Goal: Information Seeking & Learning: Learn about a topic

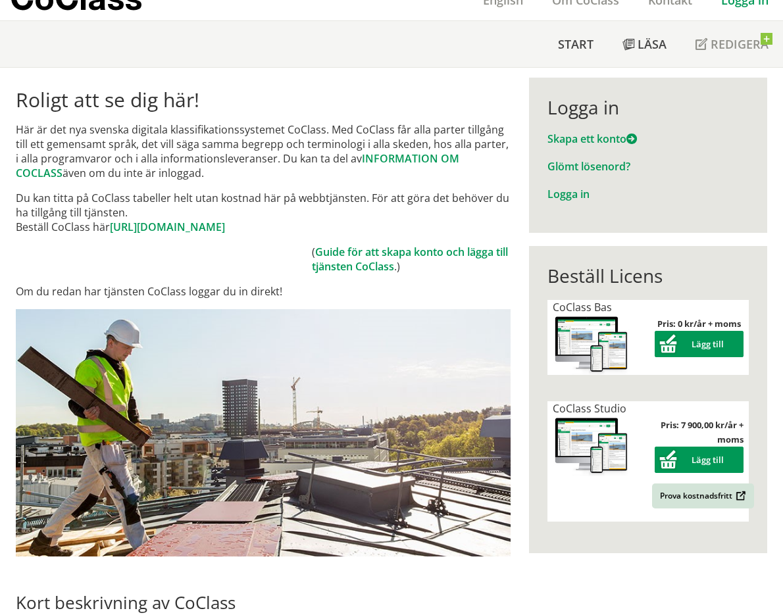
scroll to position [132, 0]
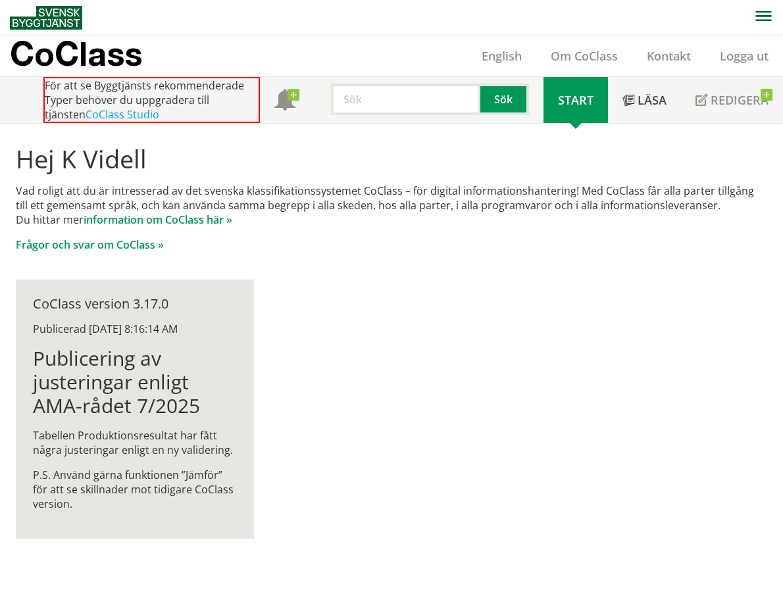
click at [253, 170] on h1 "Hej K Videll" at bounding box center [391, 158] width 751 height 29
click at [126, 365] on h1 "Publicering av justeringar enligt AMA-rådet 7/2025" at bounding box center [134, 381] width 203 height 71
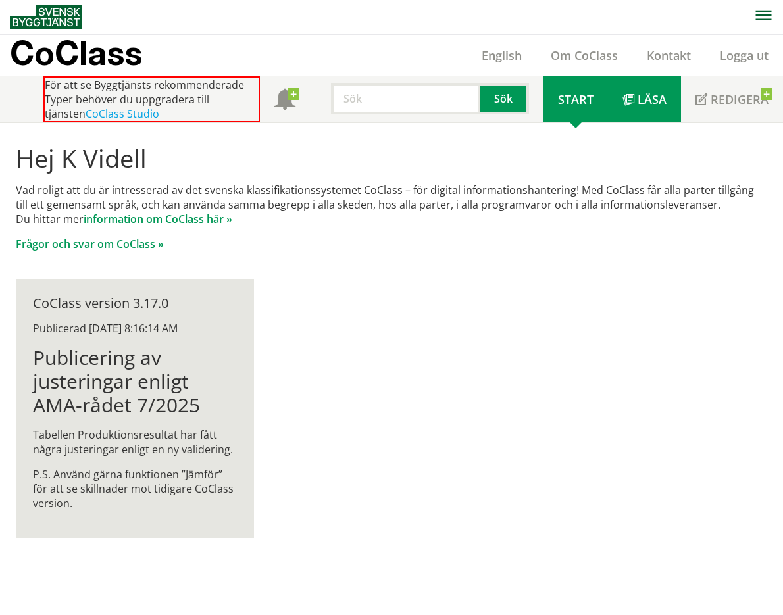
click at [652, 103] on span "Läsa" at bounding box center [652, 99] width 29 height 16
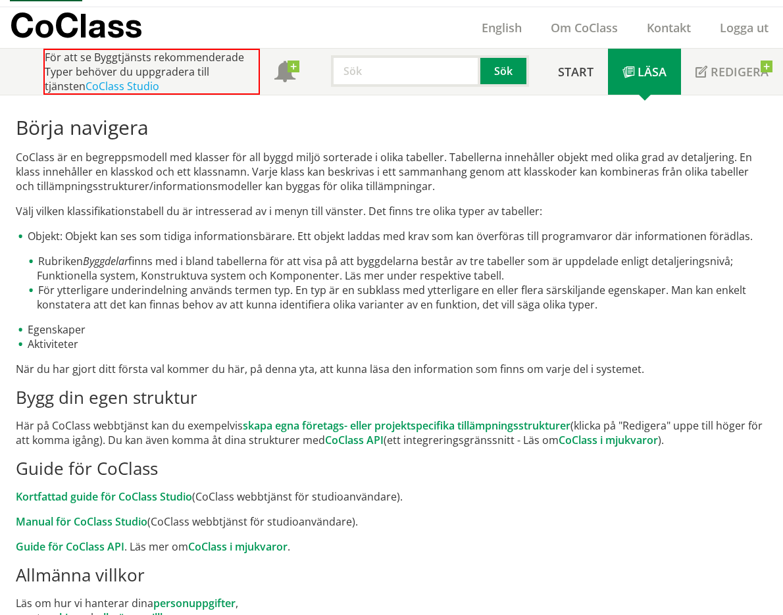
scroll to position [55, 0]
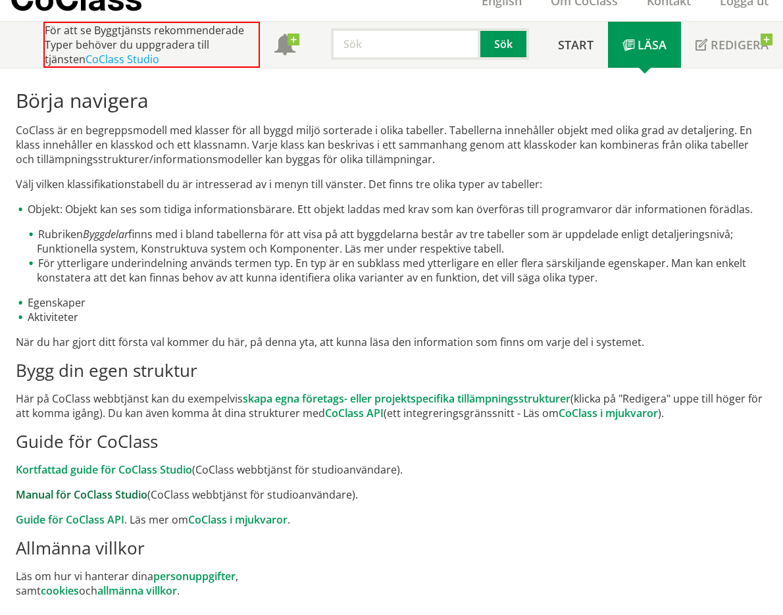
click at [105, 500] on link "Manual för CoClass Studio" at bounding box center [82, 495] width 132 height 14
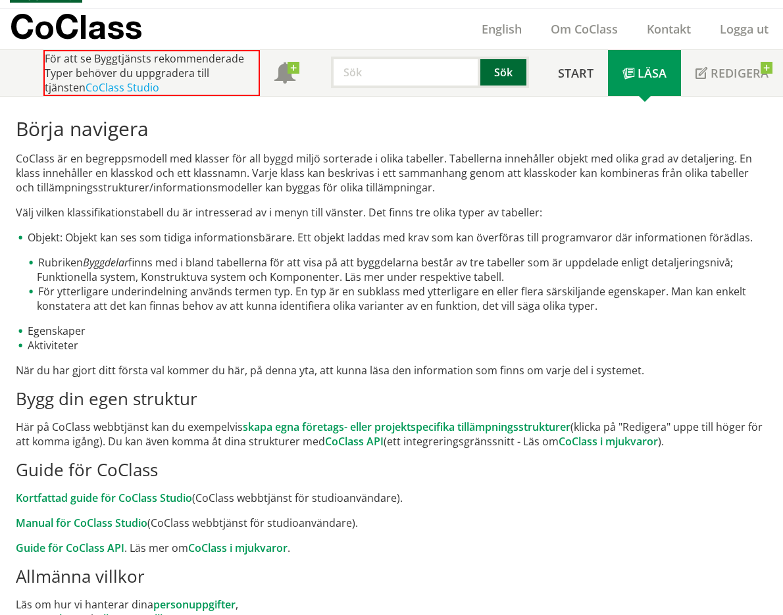
scroll to position [0, 0]
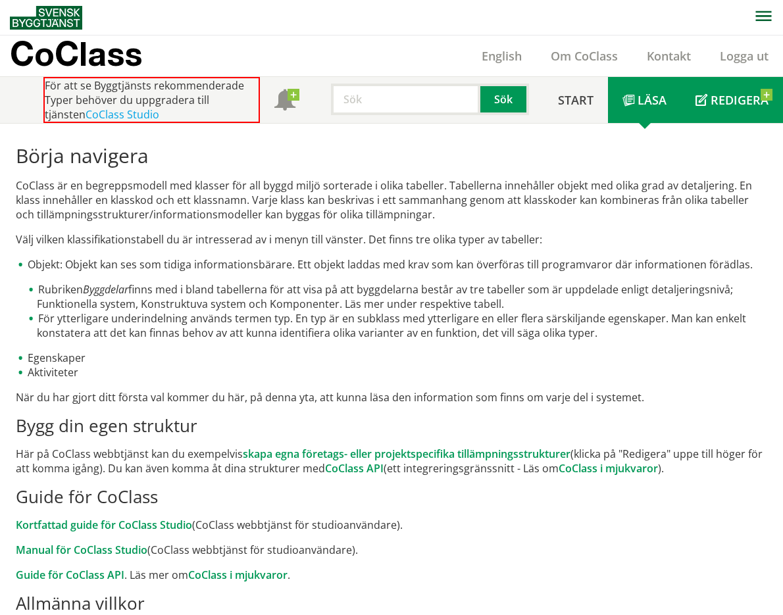
click at [719, 103] on span "Redigera" at bounding box center [740, 100] width 58 height 16
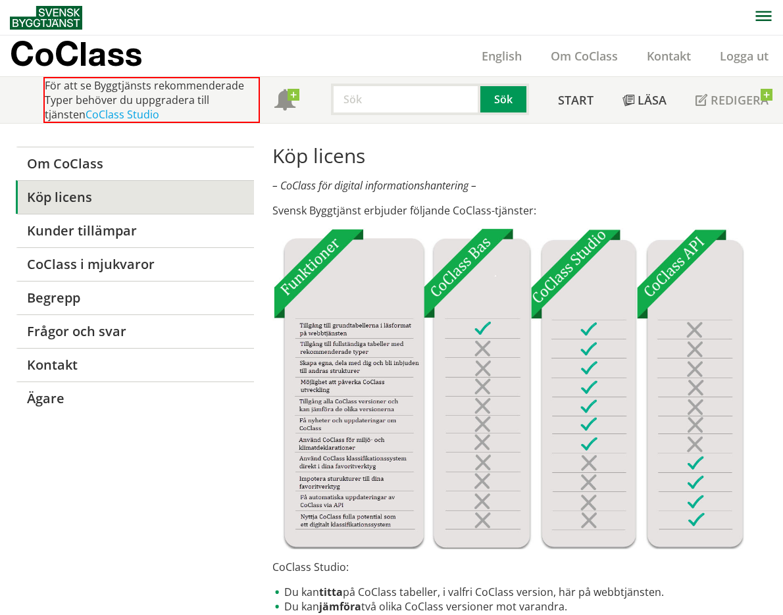
click at [206, 99] on div "För att se Byggtjänsts rekommenderade Typer behöver du uppgradera till tjänsten…" at bounding box center [151, 100] width 217 height 46
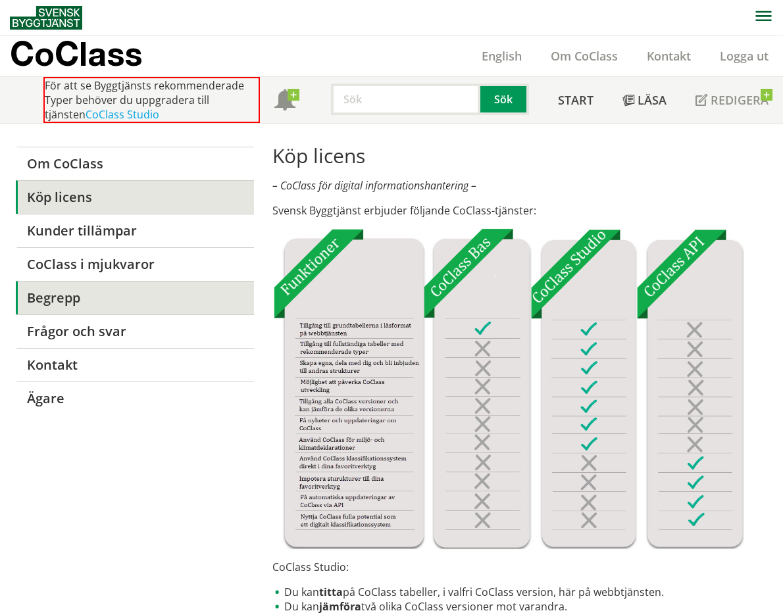
click at [122, 304] on link "Begrepp" at bounding box center [135, 298] width 238 height 34
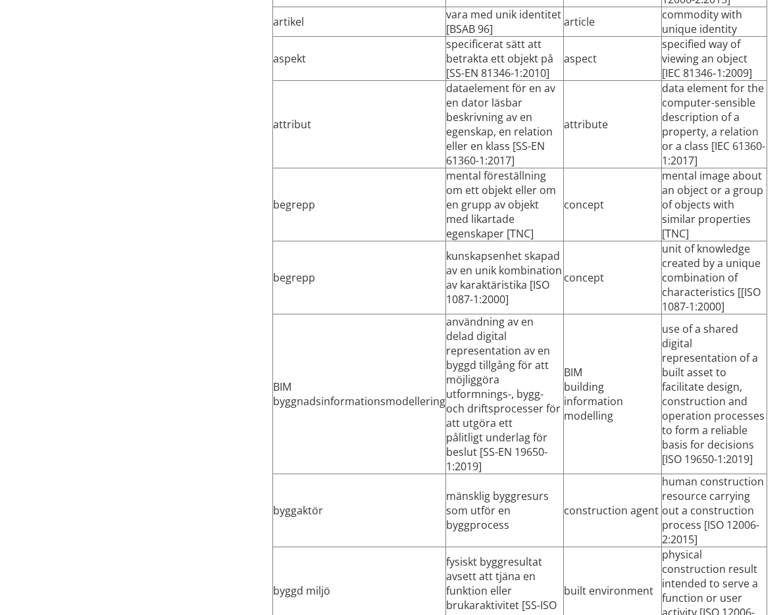
scroll to position [592, 0]
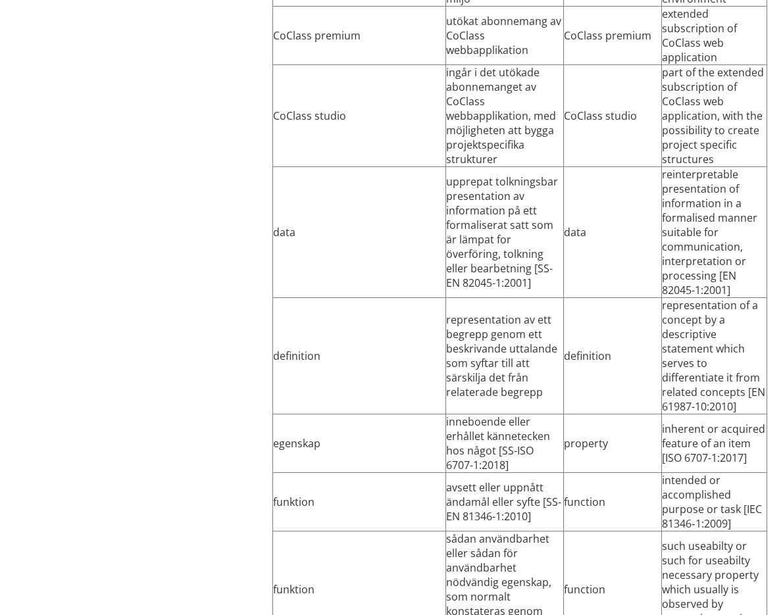
scroll to position [2436, 0]
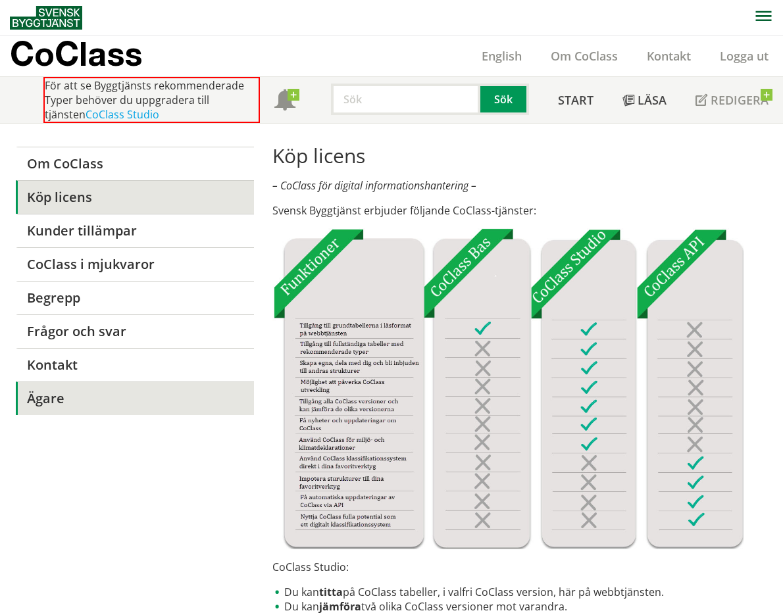
click at [65, 390] on link "Ägare" at bounding box center [135, 399] width 238 height 34
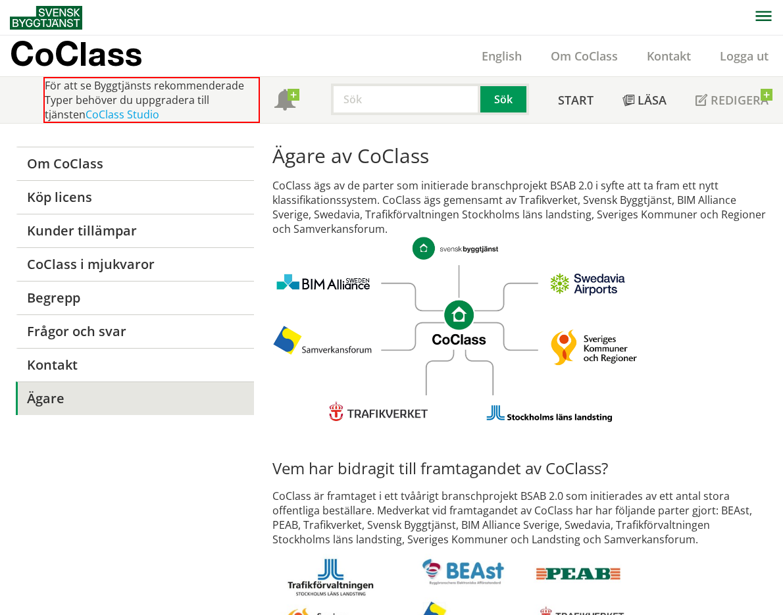
click at [74, 24] on img at bounding box center [46, 18] width 72 height 24
